Goal: Task Accomplishment & Management: Complete application form

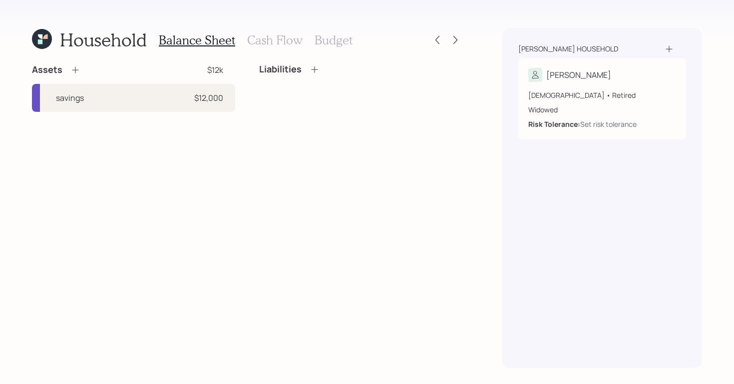
click at [73, 72] on icon at bounding box center [75, 70] width 10 height 10
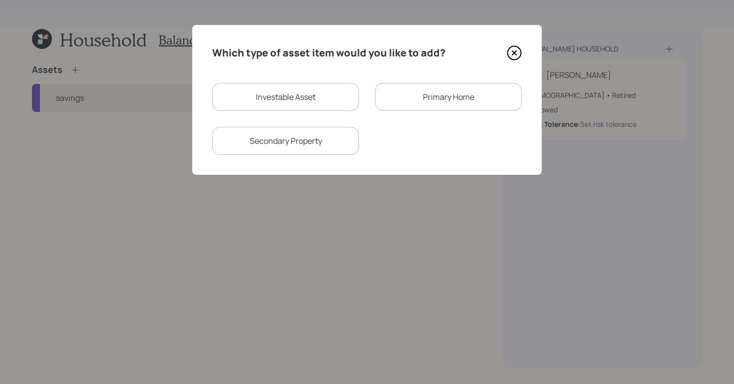
click at [317, 91] on div "Investable Asset" at bounding box center [285, 97] width 147 height 28
select select "taxable"
select select "balanced"
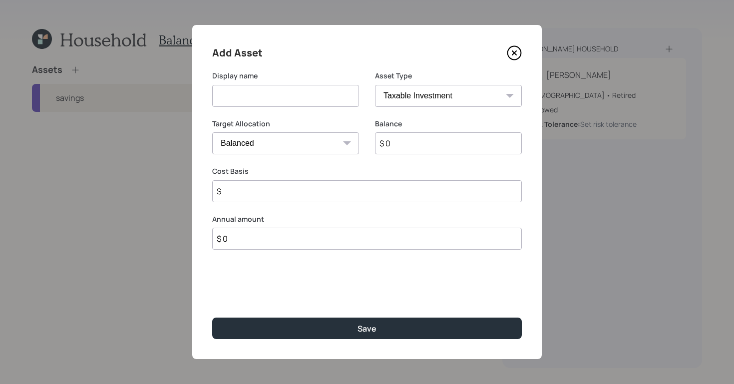
click at [317, 91] on input at bounding box center [285, 96] width 147 height 22
type input "DC"
click at [493, 90] on select "SEP [PERSON_NAME] IRA 401(k) [PERSON_NAME] 401(k) 403(b) [PERSON_NAME] 403(b) 4…" at bounding box center [448, 96] width 147 height 22
select select "company_sponsored"
click at [375, 85] on select "SEP [PERSON_NAME] IRA 401(k) [PERSON_NAME] 401(k) 403(b) [PERSON_NAME] 403(b) 4…" at bounding box center [448, 96] width 147 height 22
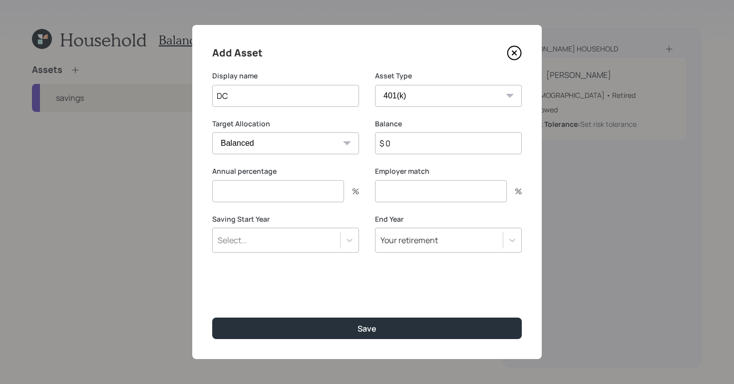
click at [425, 146] on input "$ 0" at bounding box center [448, 143] width 147 height 22
type input "$ 35,000"
click at [346, 245] on icon at bounding box center [350, 240] width 10 height 10
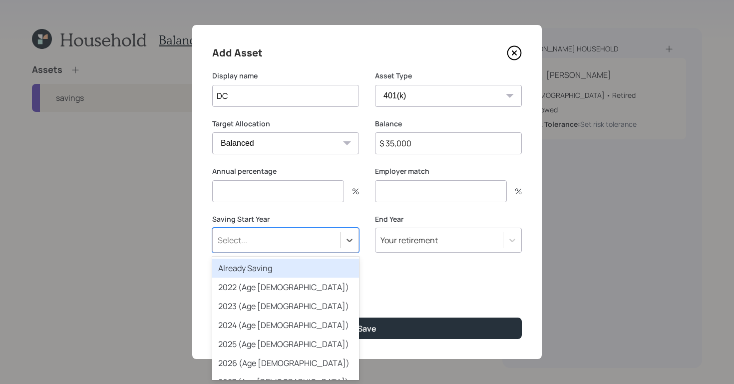
click at [322, 271] on div "Already Saving" at bounding box center [285, 268] width 147 height 19
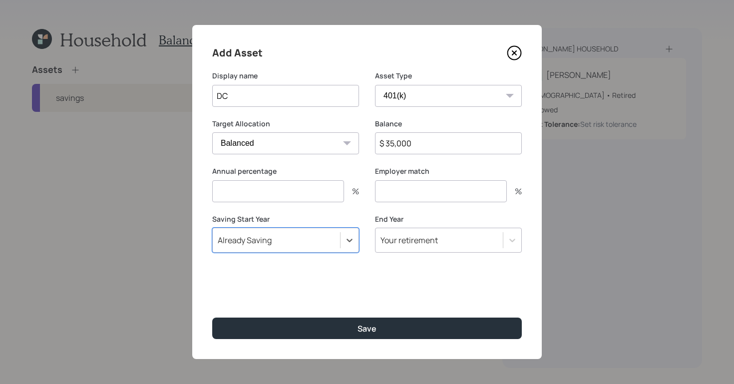
click at [295, 189] on input "number" at bounding box center [278, 191] width 132 height 22
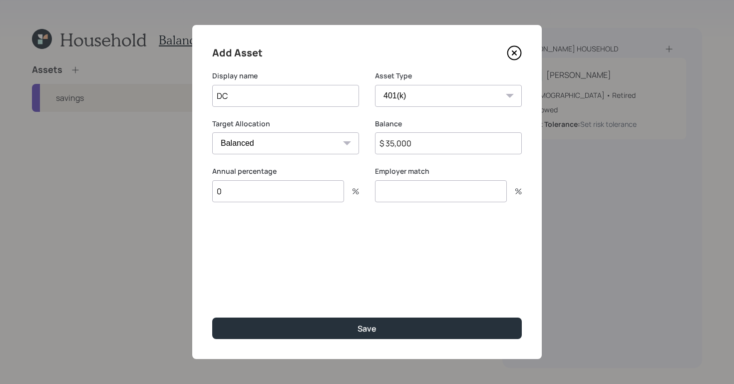
type input "0"
click at [420, 192] on input "number" at bounding box center [441, 191] width 132 height 22
type input "0"
click at [366, 253] on div "Add Asset Display name DC Asset Type SEP [PERSON_NAME] IRA 401(k) [PERSON_NAME]…" at bounding box center [367, 192] width 350 height 334
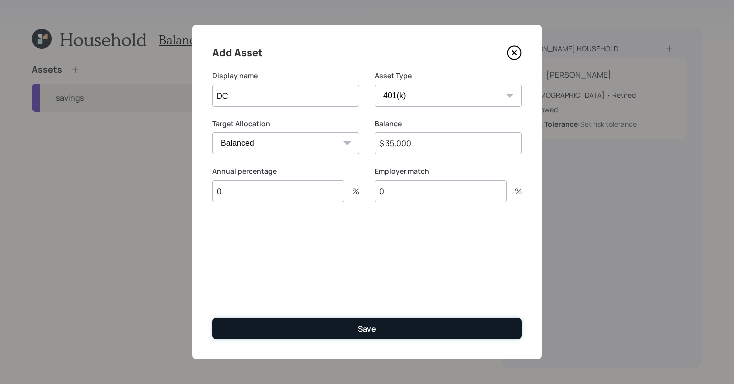
click at [371, 328] on div "Save" at bounding box center [367, 328] width 19 height 11
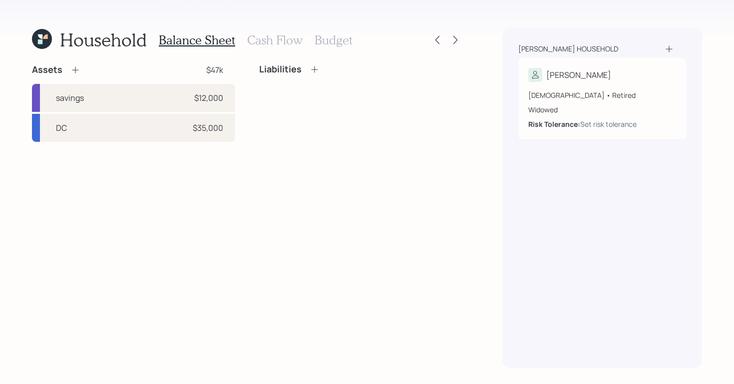
click at [73, 72] on icon at bounding box center [75, 70] width 10 height 10
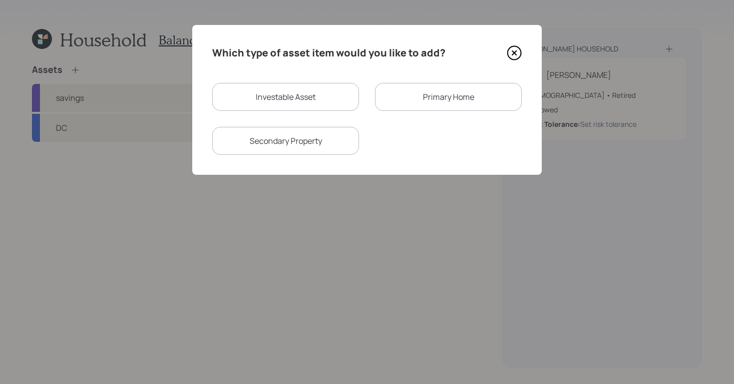
click at [435, 103] on div "Primary Home" at bounding box center [448, 97] width 147 height 28
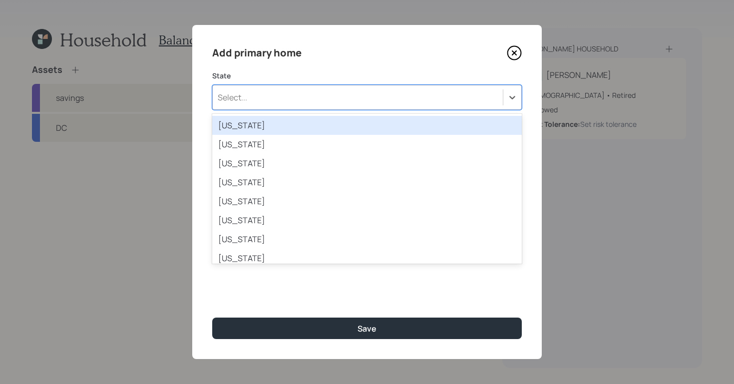
click at [423, 107] on div "Select..." at bounding box center [367, 97] width 310 height 25
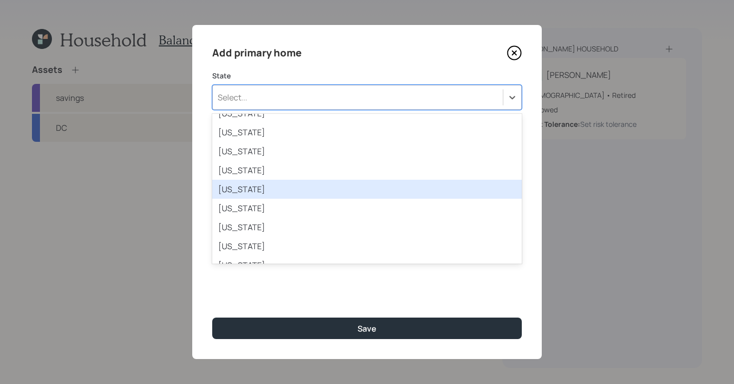
scroll to position [145, 0]
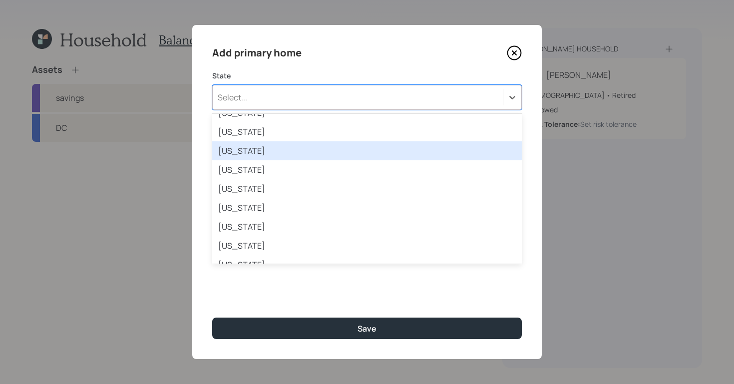
click at [382, 148] on div "[US_STATE]" at bounding box center [367, 150] width 310 height 19
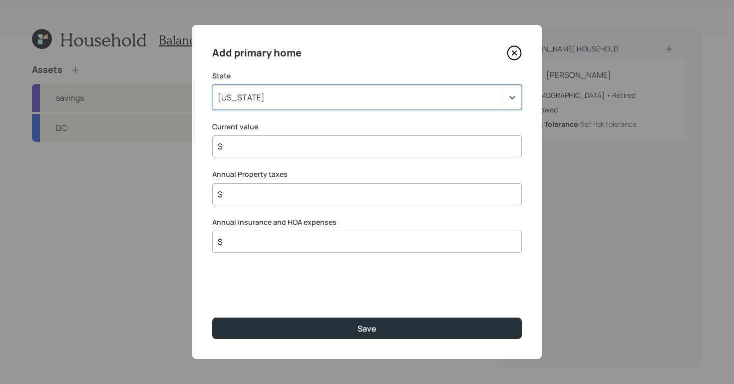
click at [295, 151] on input "$" at bounding box center [363, 146] width 293 height 12
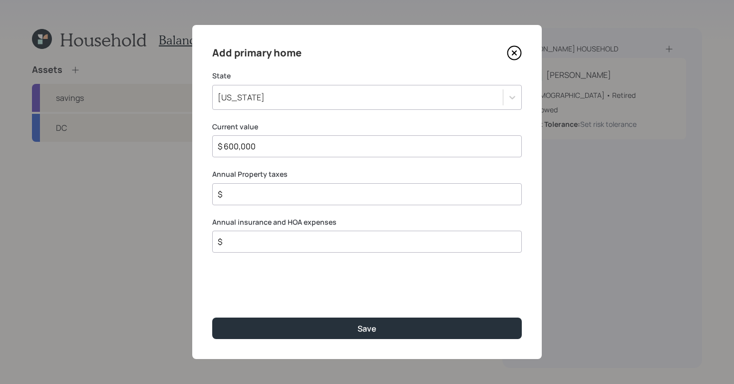
type input "$ 600,000"
